Goal: Information Seeking & Learning: Learn about a topic

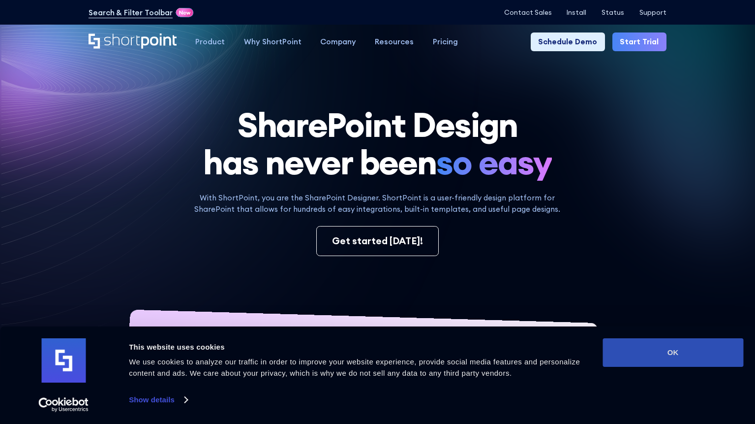
click at [649, 348] on button "OK" at bounding box center [673, 352] width 141 height 29
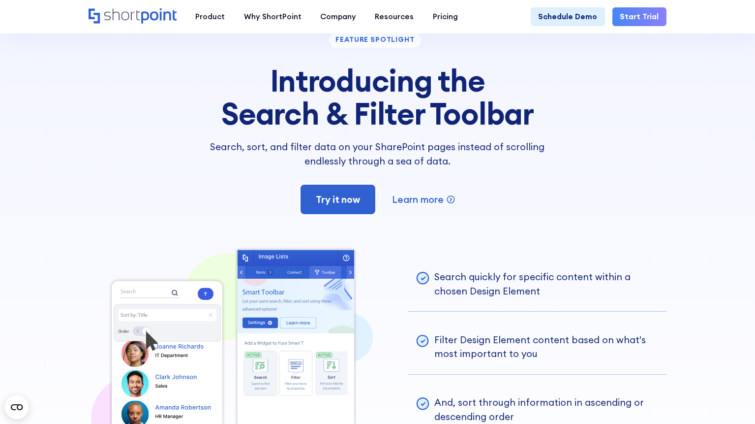
scroll to position [1722, 0]
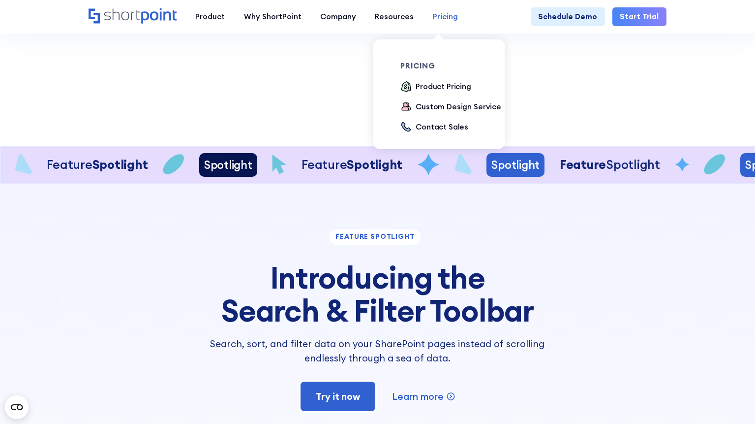
click at [435, 20] on div "Pricing" at bounding box center [445, 16] width 25 height 11
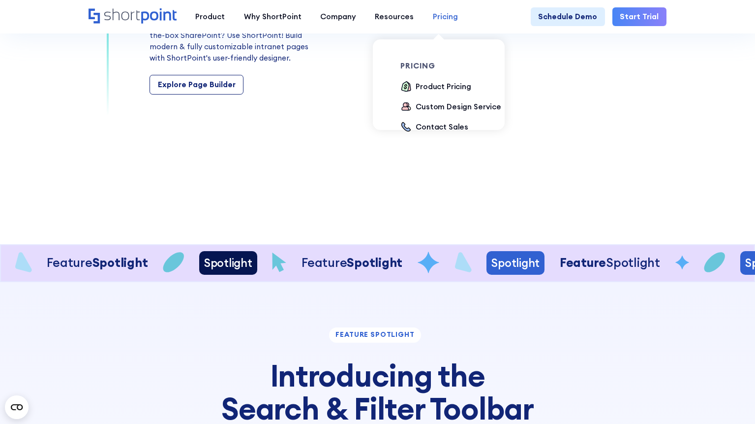
scroll to position [1624, 0]
click at [429, 86] on div "Product Pricing" at bounding box center [444, 86] width 56 height 11
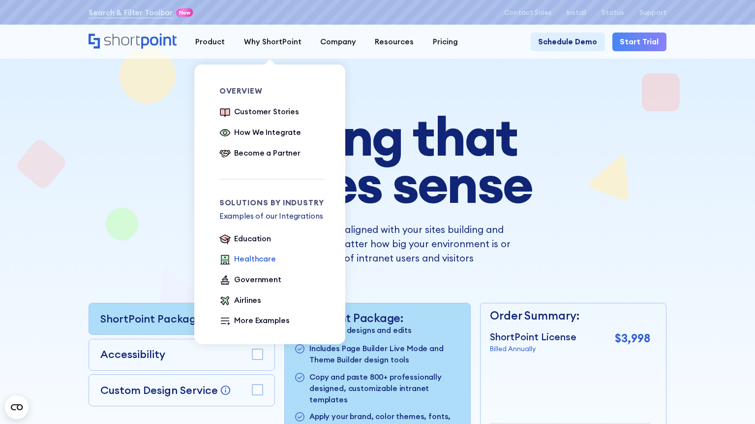
click at [247, 262] on div "Healthcare" at bounding box center [254, 258] width 41 height 11
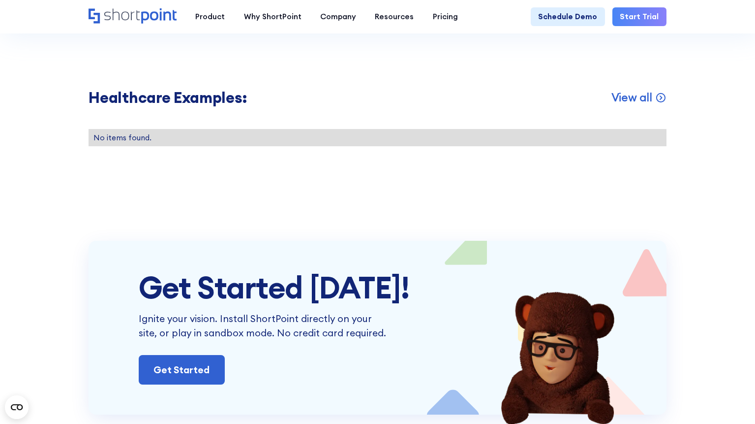
scroll to position [1525, 0]
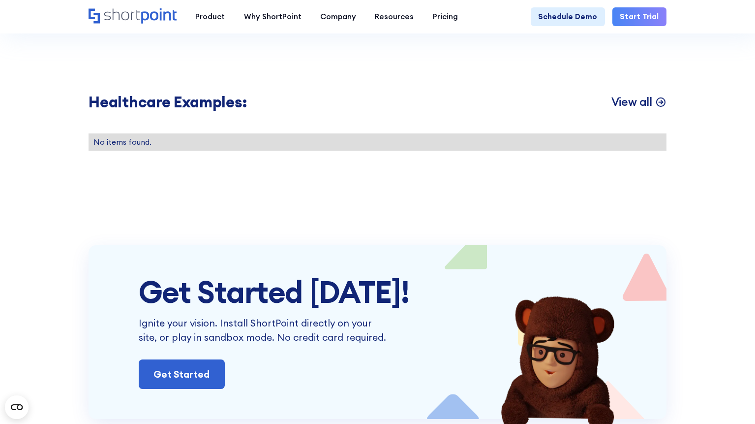
click at [626, 109] on p "View all" at bounding box center [632, 101] width 41 height 15
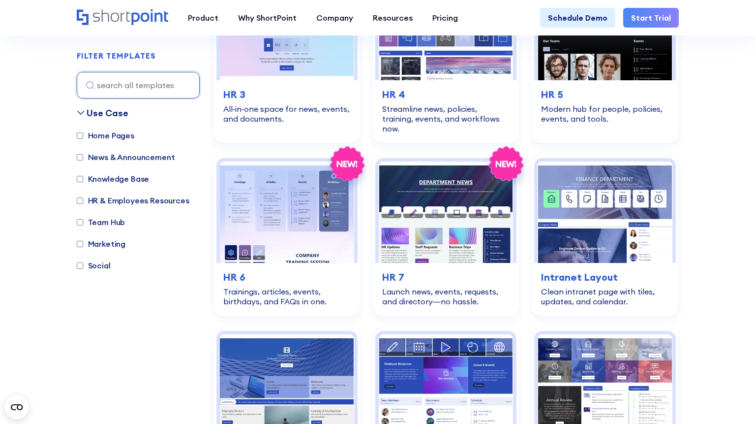
scroll to position [541, 0]
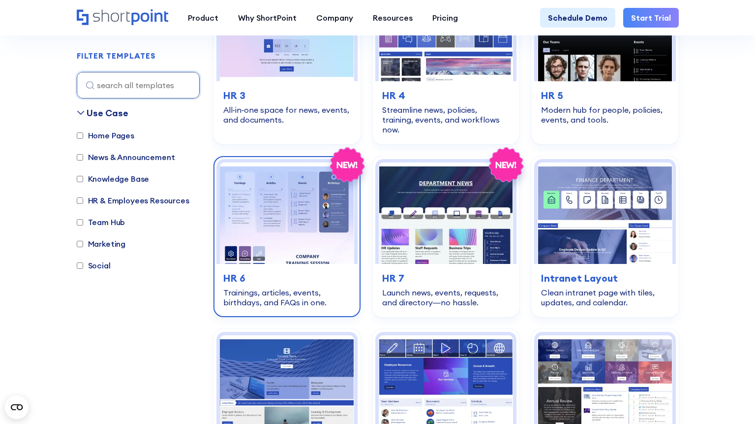
click at [270, 191] on img at bounding box center [287, 212] width 134 height 101
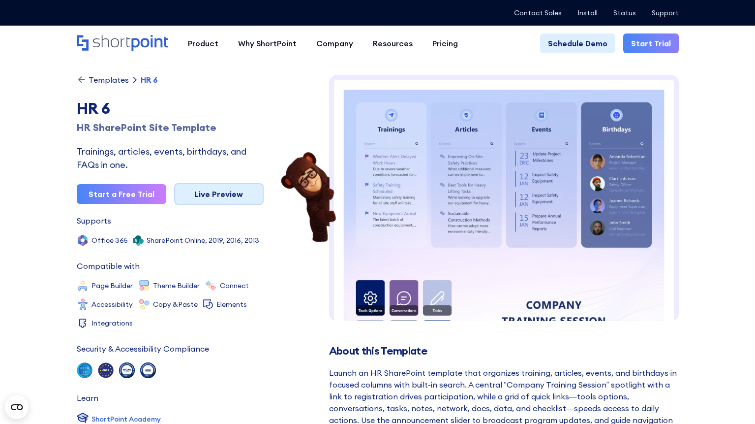
click at [234, 192] on link "Live Preview" at bounding box center [219, 194] width 90 height 22
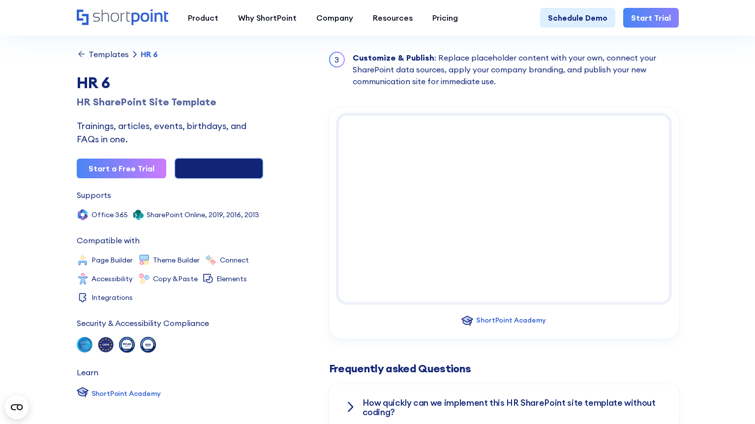
scroll to position [1082, 0]
click at [111, 16] on icon "Home" at bounding box center [111, 15] width 37 height 12
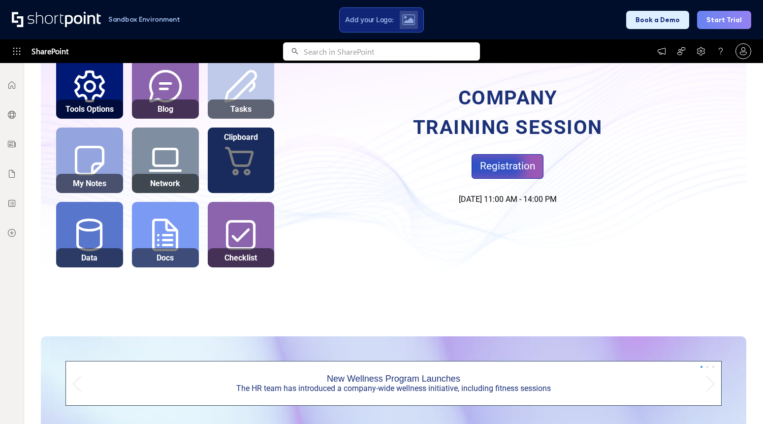
scroll to position [353, 0]
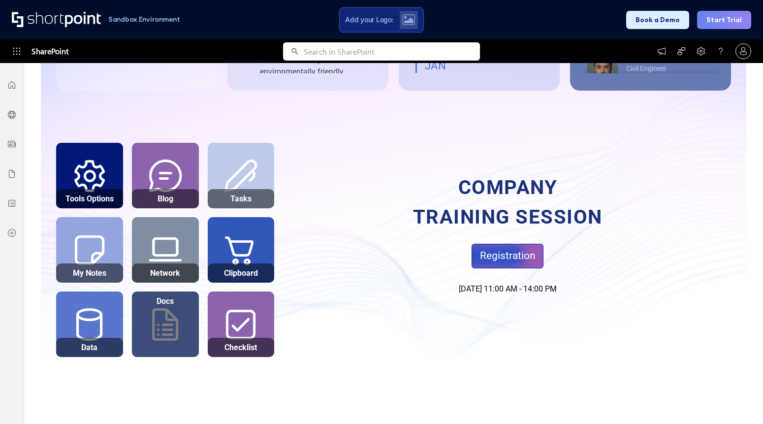
click at [167, 328] on div at bounding box center [165, 333] width 67 height 46
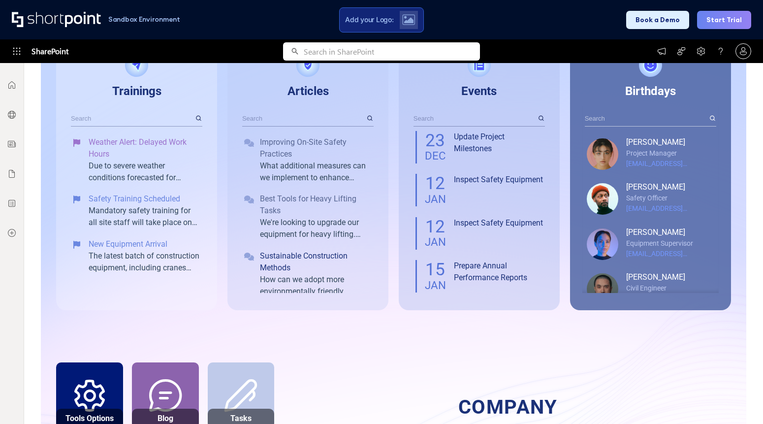
scroll to position [148, 0]
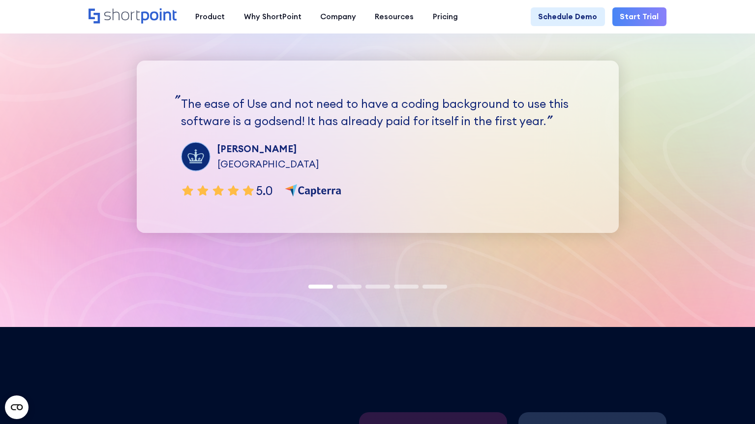
scroll to position [2460, 0]
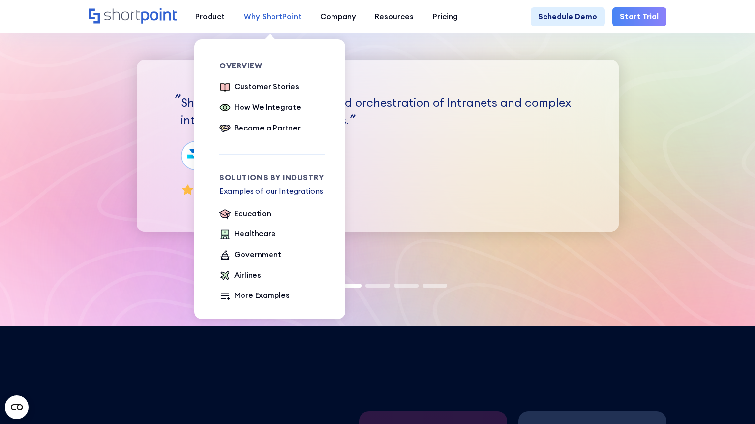
click at [285, 22] on div "Why ShortPoint" at bounding box center [273, 16] width 58 height 11
